Goal: Task Accomplishment & Management: Use online tool/utility

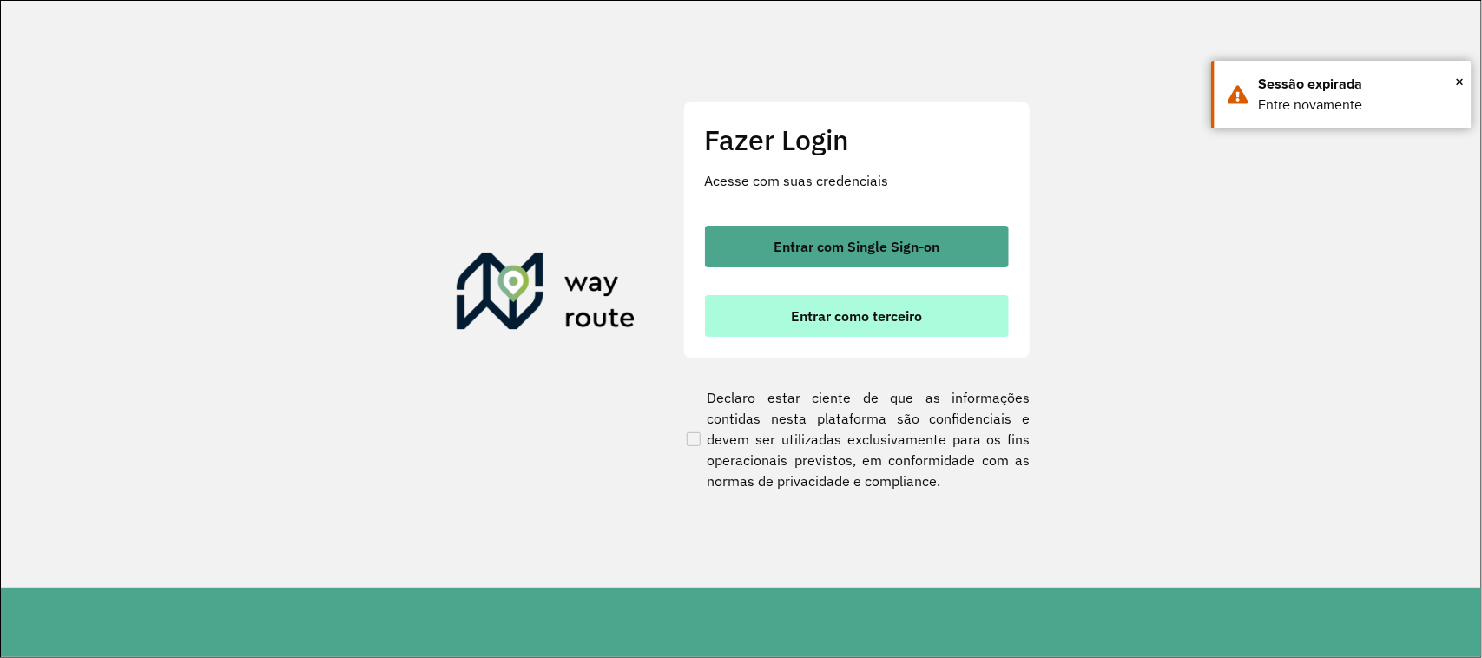
click at [862, 321] on span "Entrar como terceiro" at bounding box center [856, 316] width 131 height 14
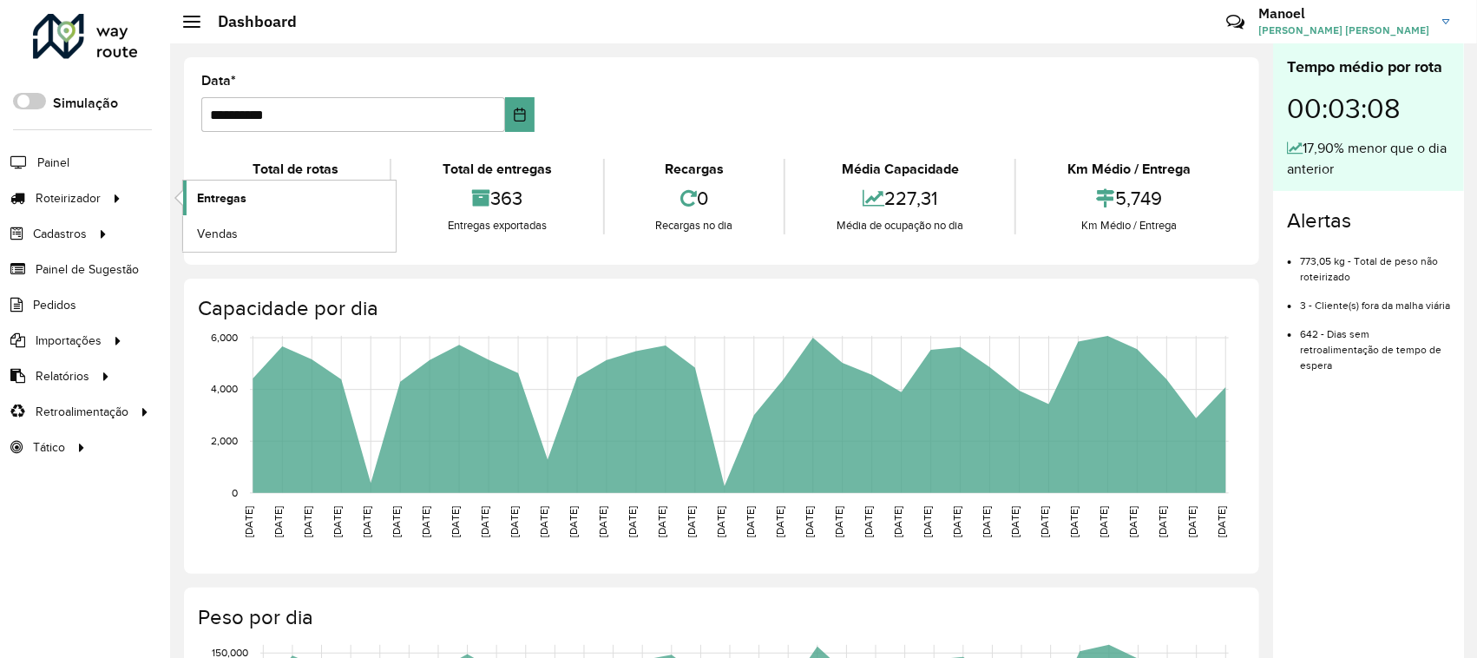
click at [233, 204] on span "Entregas" at bounding box center [221, 198] width 49 height 18
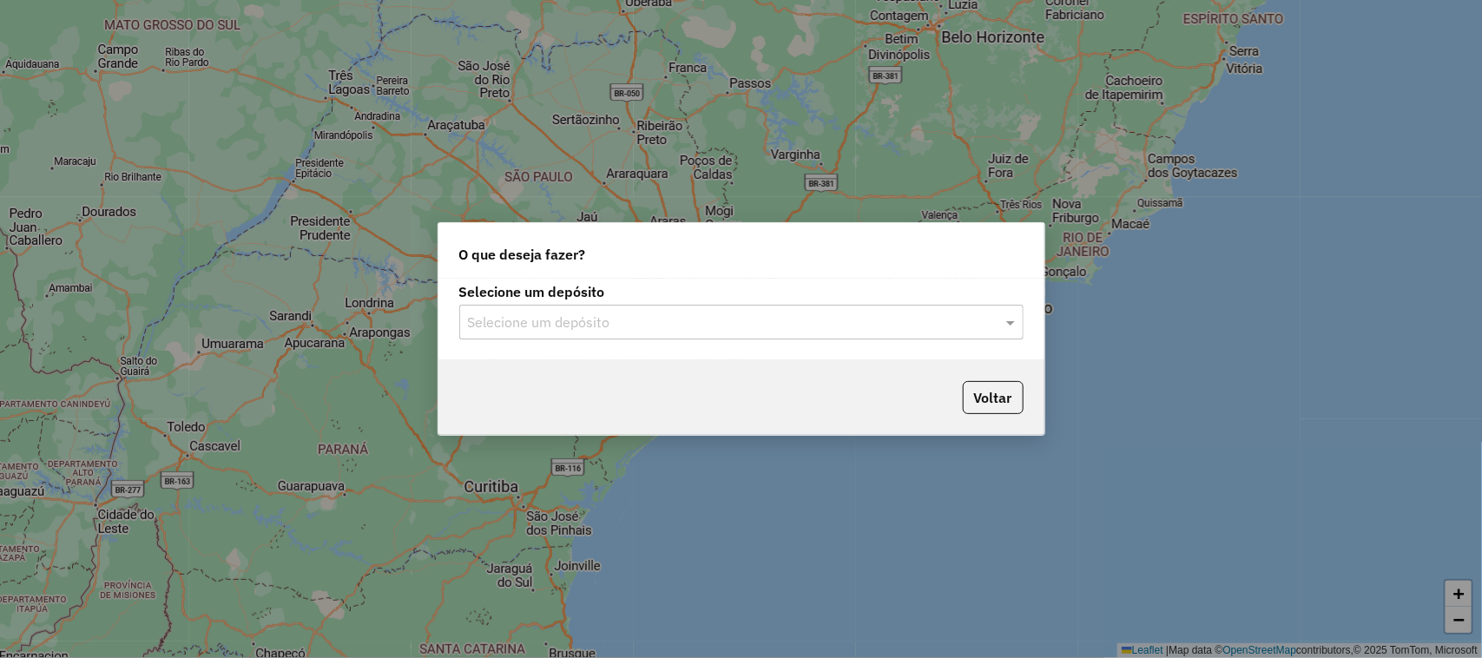
click at [582, 300] on label "Selecione um depósito" at bounding box center [741, 291] width 564 height 21
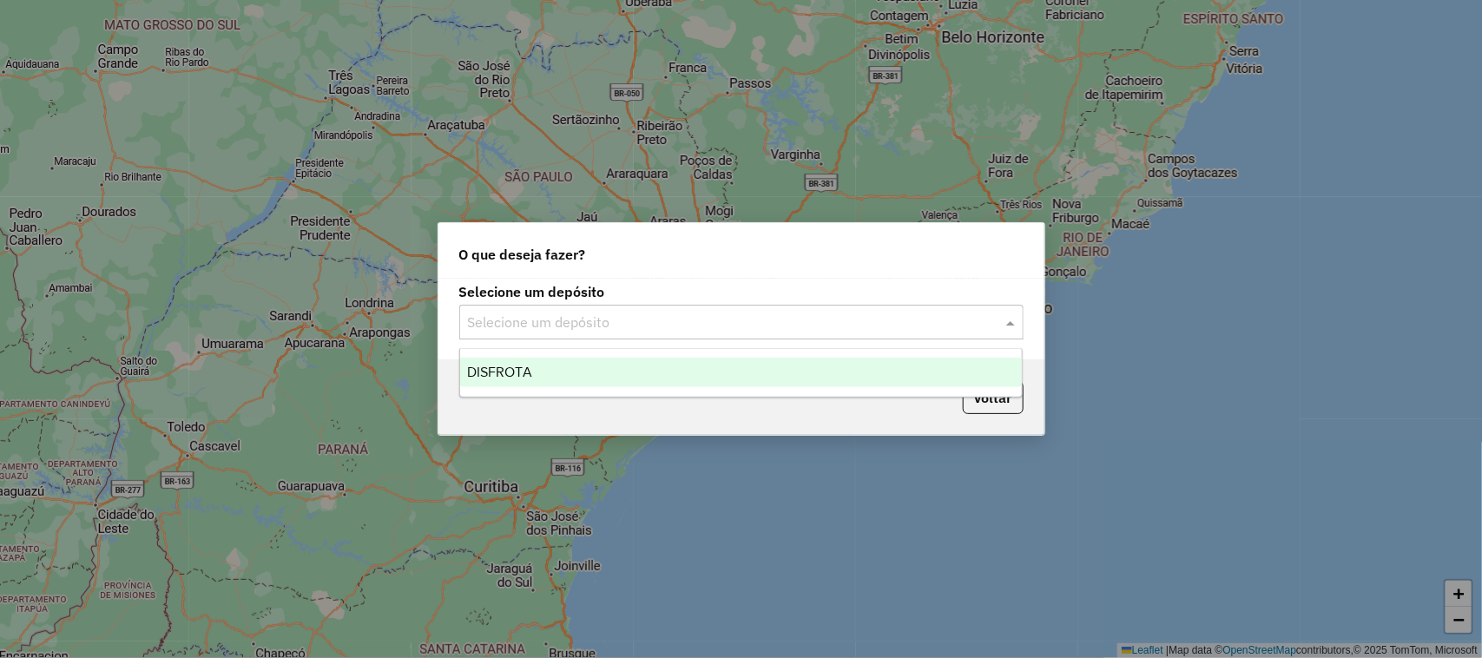
click at [596, 318] on input "text" at bounding box center [724, 323] width 512 height 21
click at [593, 374] on div "DISFROTA" at bounding box center [741, 373] width 563 height 30
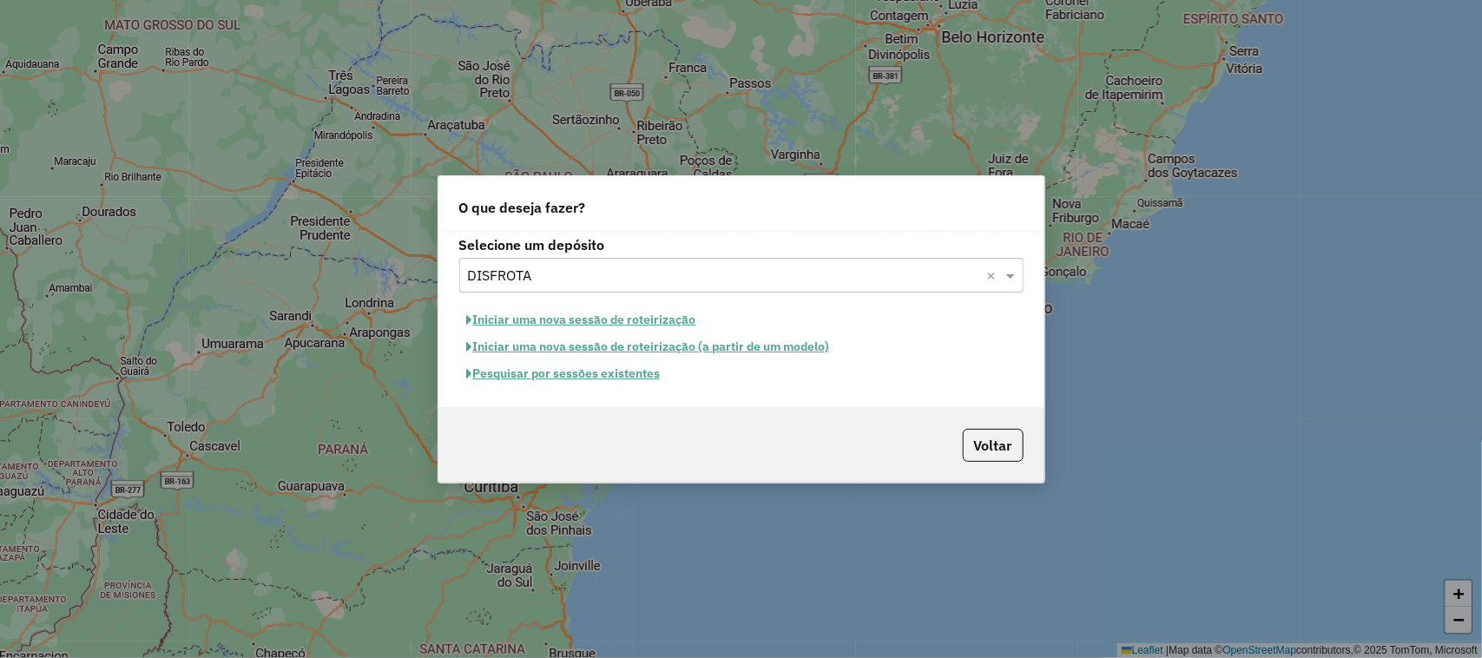
click at [625, 387] on div "Pesquisar por sessões existentes" at bounding box center [741, 373] width 564 height 27
click at [602, 374] on button "Pesquisar por sessões existentes" at bounding box center [563, 373] width 209 height 27
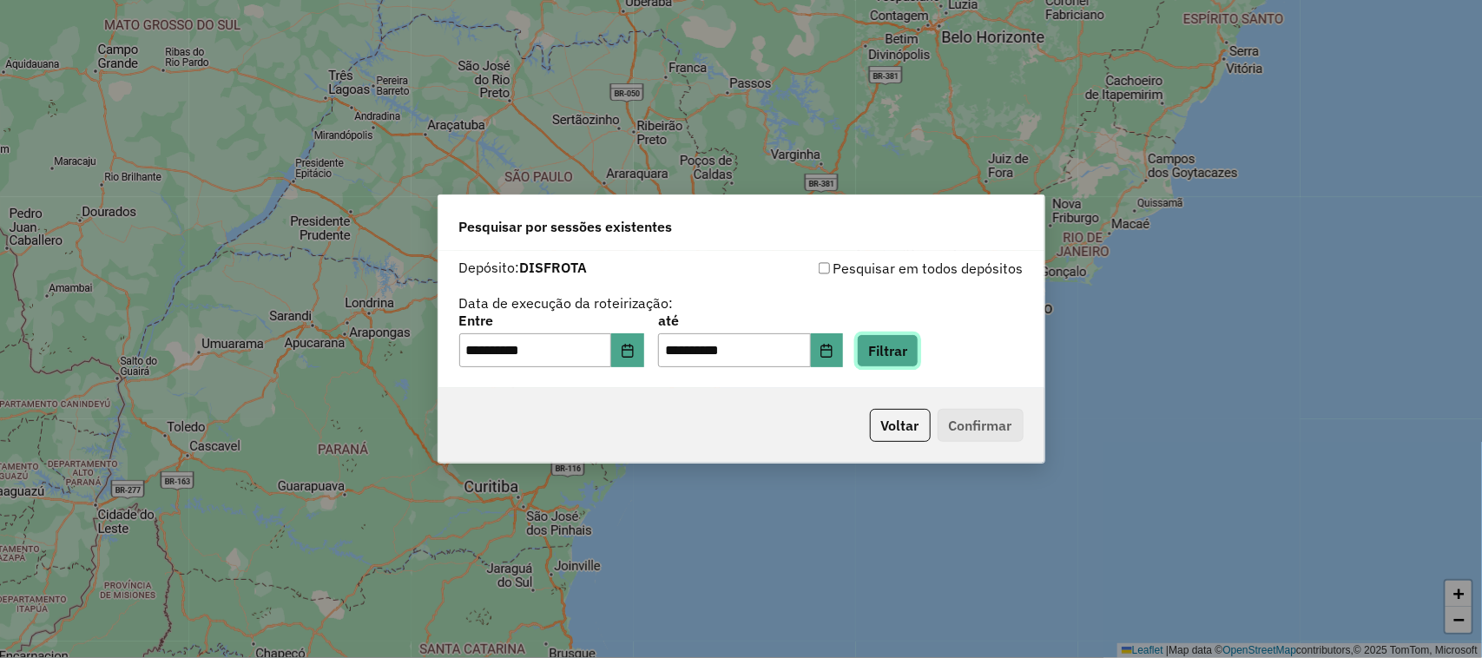
click at [910, 341] on button "Filtrar" at bounding box center [888, 350] width 62 height 33
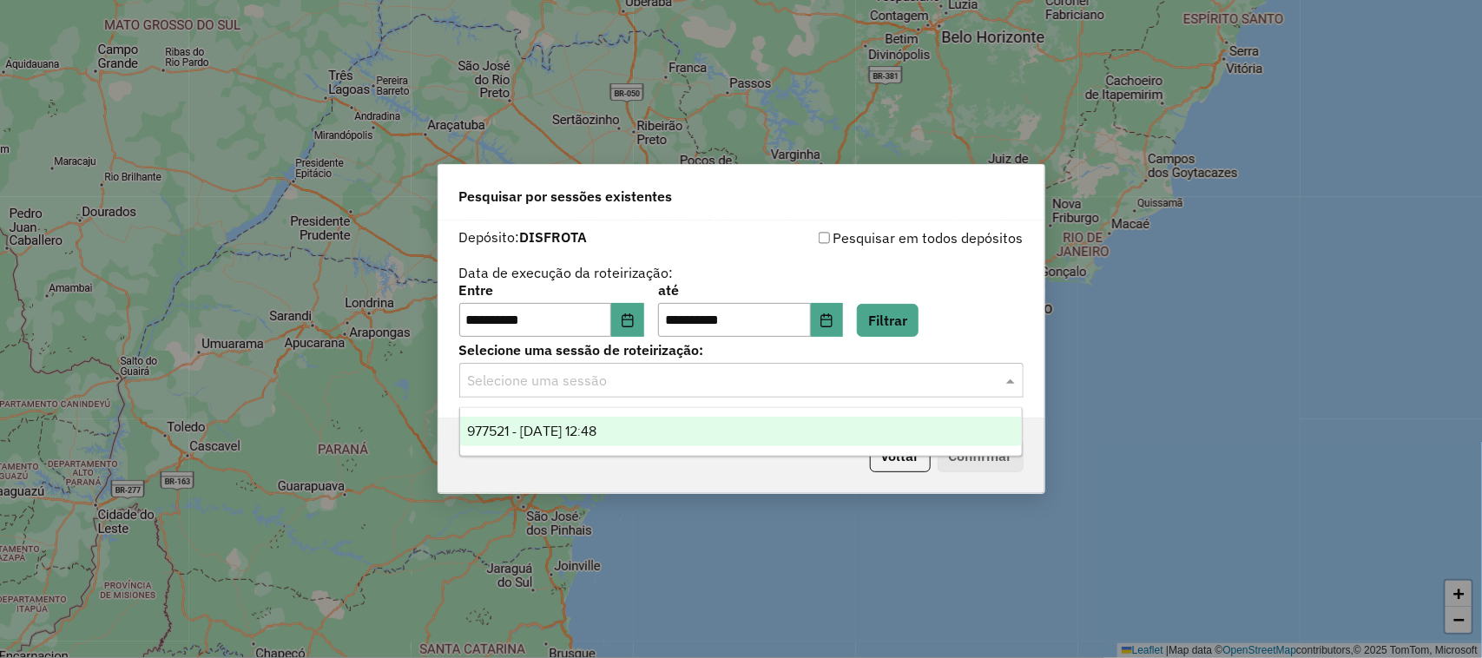
click at [565, 372] on input "text" at bounding box center [724, 381] width 512 height 21
click at [565, 430] on span "977521 - 11/08/2025 12:48" at bounding box center [531, 431] width 129 height 15
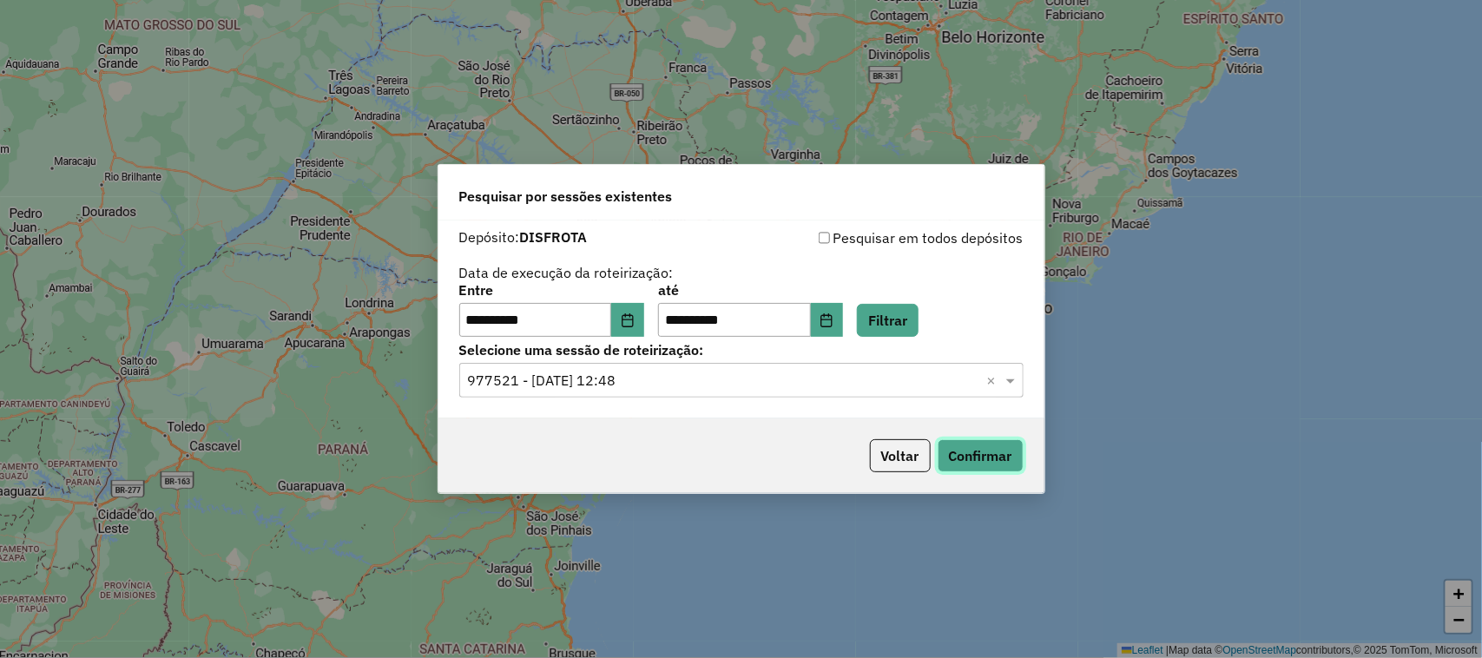
click at [975, 457] on button "Confirmar" at bounding box center [981, 455] width 86 height 33
